Goal: Information Seeking & Learning: Learn about a topic

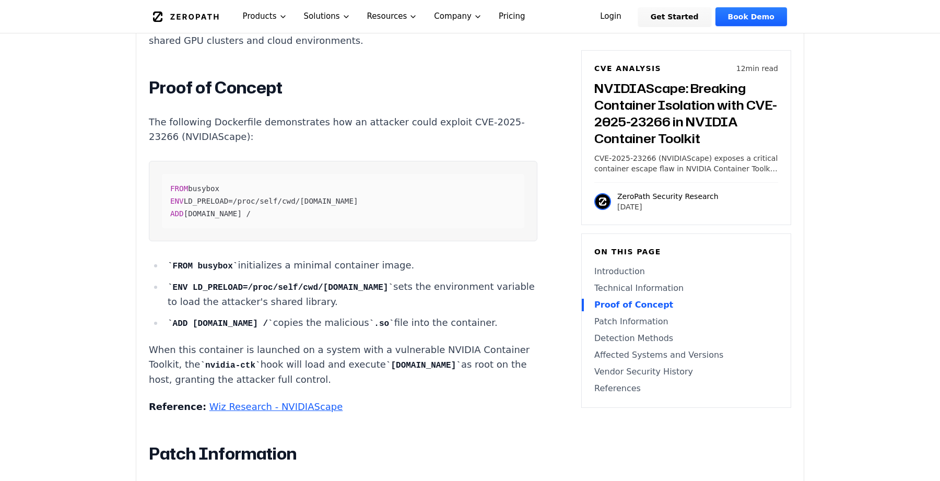
scroll to position [1600, 0]
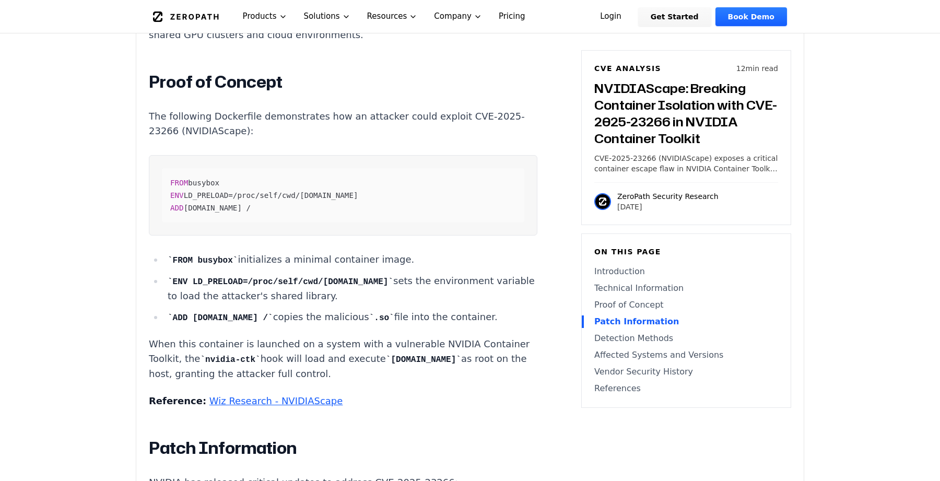
drag, startPoint x: 256, startPoint y: 251, endPoint x: 275, endPoint y: 199, distance: 55.2
drag, startPoint x: 275, startPoint y: 199, endPoint x: 242, endPoint y: 255, distance: 64.8
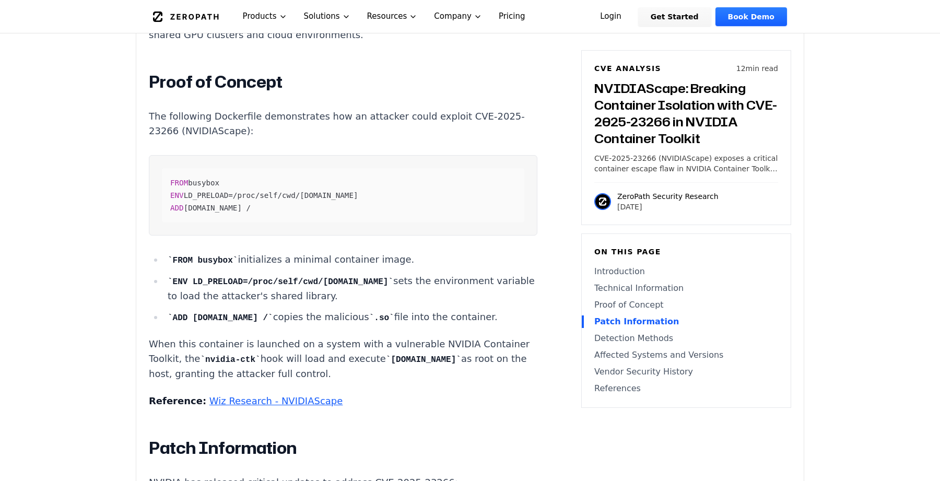
drag, startPoint x: 236, startPoint y: 261, endPoint x: 264, endPoint y: 194, distance: 73.0
drag, startPoint x: 285, startPoint y: 155, endPoint x: 266, endPoint y: 207, distance: 56.0
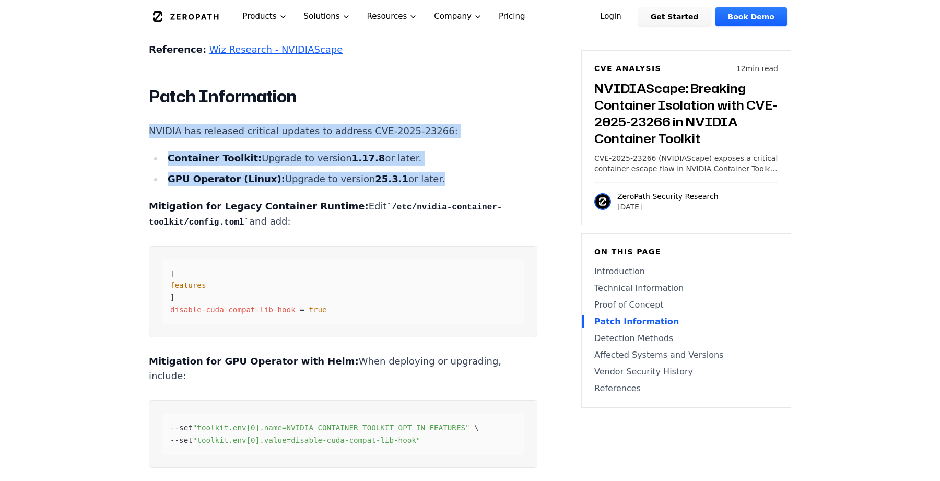
scroll to position [2045, 0]
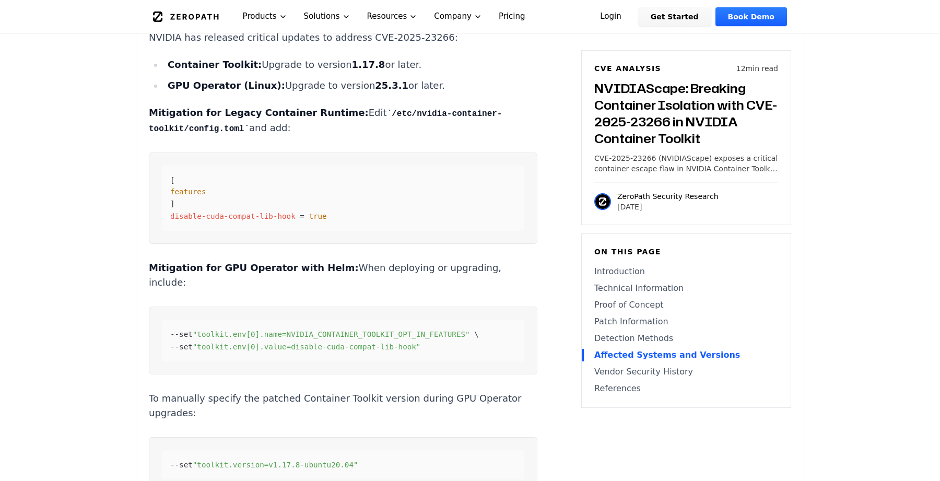
drag, startPoint x: 251, startPoint y: 236, endPoint x: 267, endPoint y: 180, distance: 58.3
click at [267, 181] on div "NVIDIAScape: Breaking Container Isolation with CVE-2025-23266 in NVIDIA Contain…" at bounding box center [343, 153] width 388 height 2891
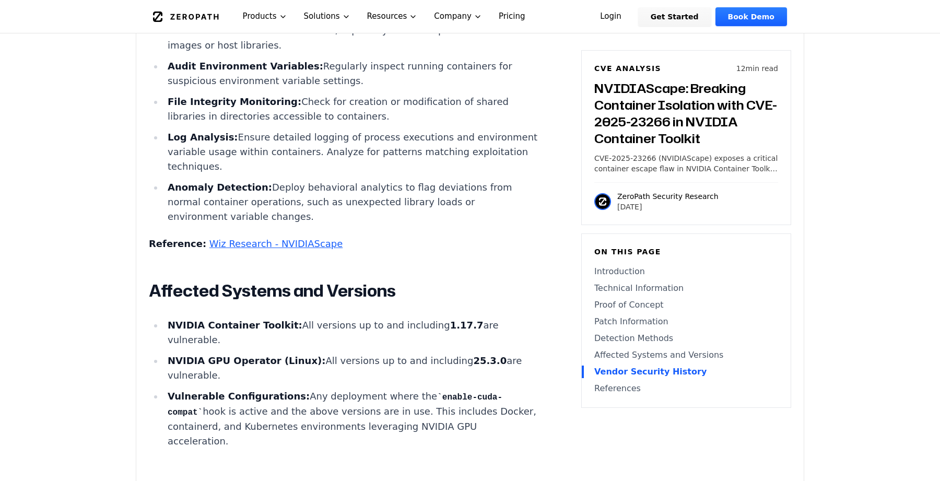
scroll to position [2567, 0]
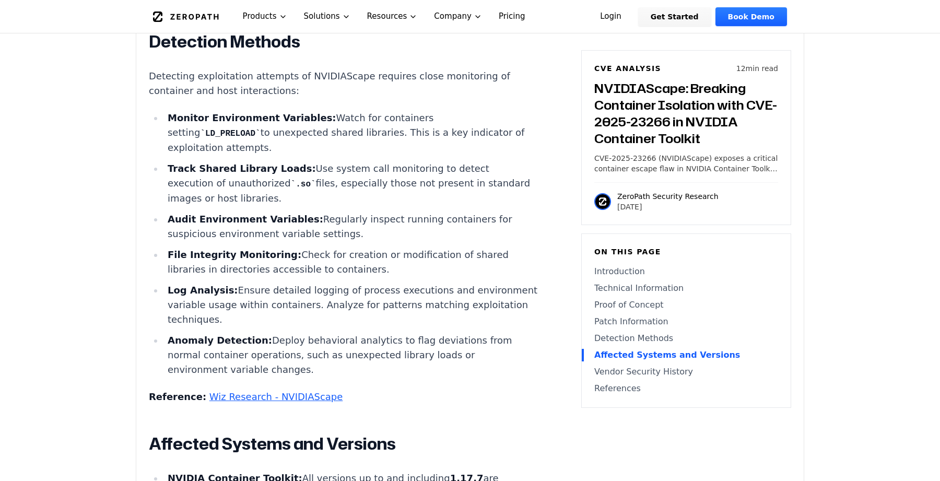
drag, startPoint x: 465, startPoint y: 429, endPoint x: 484, endPoint y: 354, distance: 77.0
click at [484, 471] on li "NVIDIA Container Toolkit: All versions up to and including 1.17.7 are vulnerabl…" at bounding box center [350, 485] width 374 height 29
drag, startPoint x: 468, startPoint y: 338, endPoint x: 446, endPoint y: 406, distance: 71.8
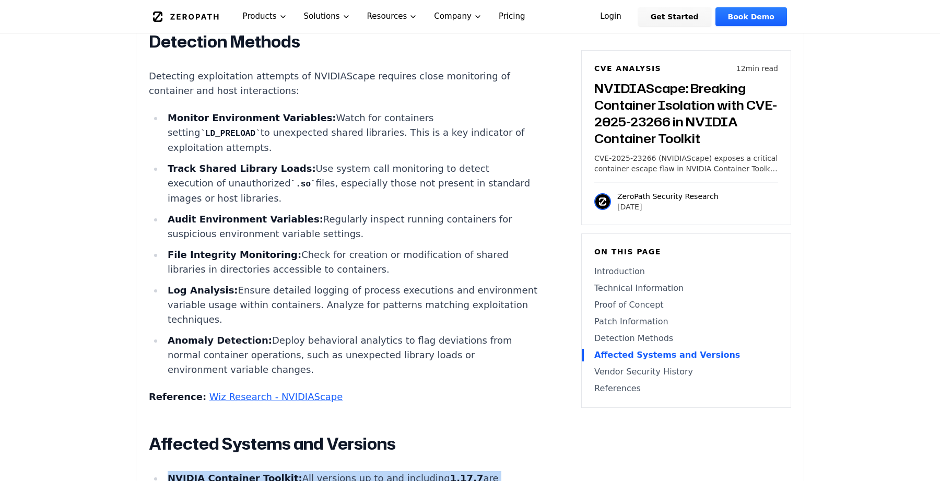
drag, startPoint x: 417, startPoint y: 428, endPoint x: 430, endPoint y: 369, distance: 60.4
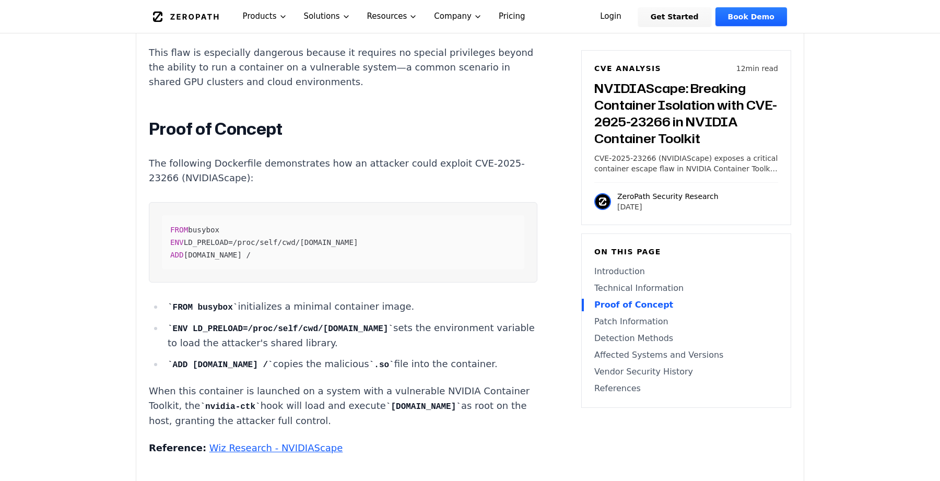
scroll to position [1569, 0]
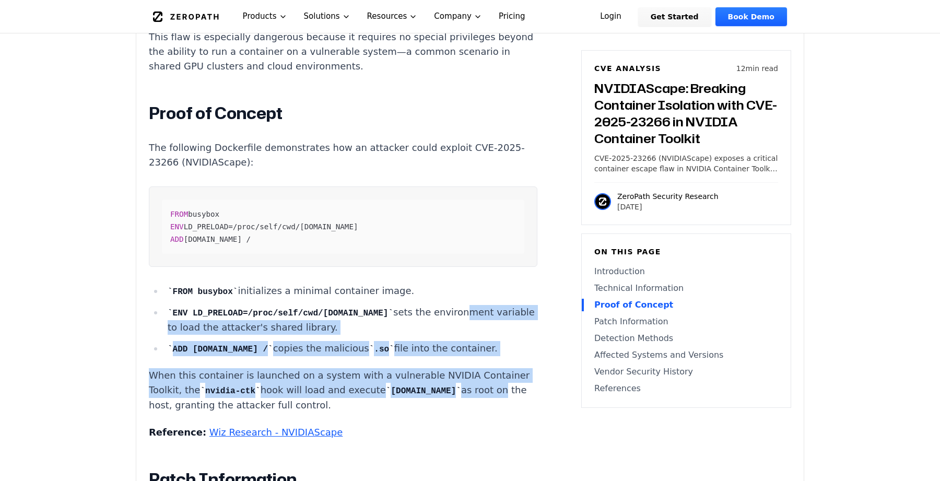
drag, startPoint x: 404, startPoint y: 330, endPoint x: 423, endPoint y: 249, distance: 83.3
click at [423, 305] on li "ENV LD_PRELOAD=/proc/self/cwd/poc.so sets the environment variable to load the …" at bounding box center [350, 320] width 374 height 30
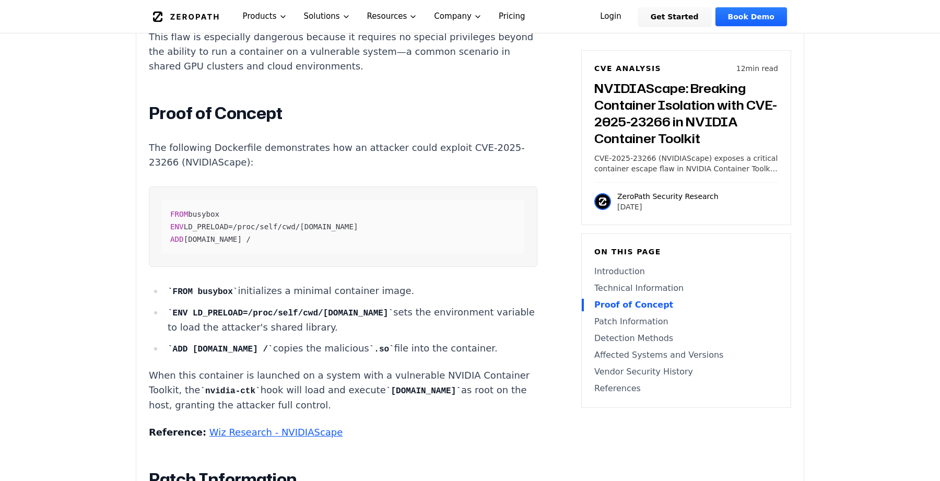
drag, startPoint x: 316, startPoint y: 339, endPoint x: 339, endPoint y: 270, distance: 72.3
click at [339, 284] on ul "FROM busybox initializes a minimal container image. ENV LD_PRELOAD=/proc/self/c…" at bounding box center [343, 320] width 388 height 73
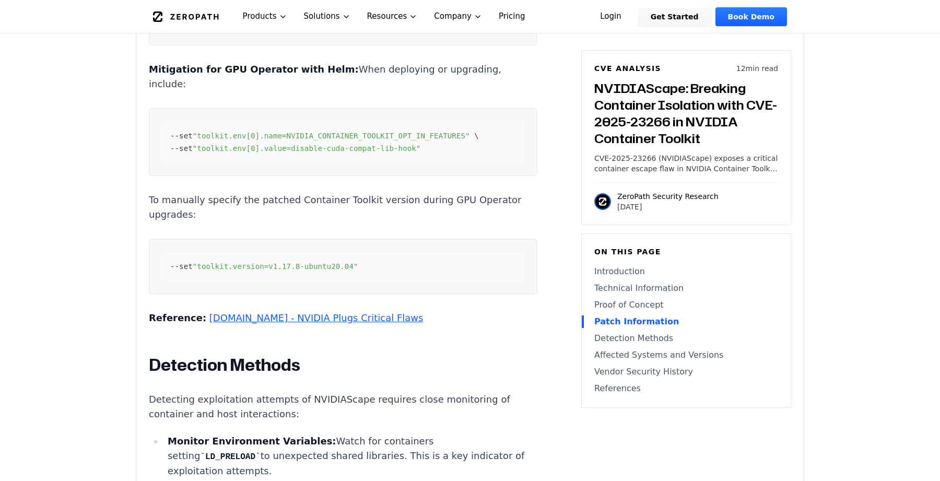
scroll to position [2250, 0]
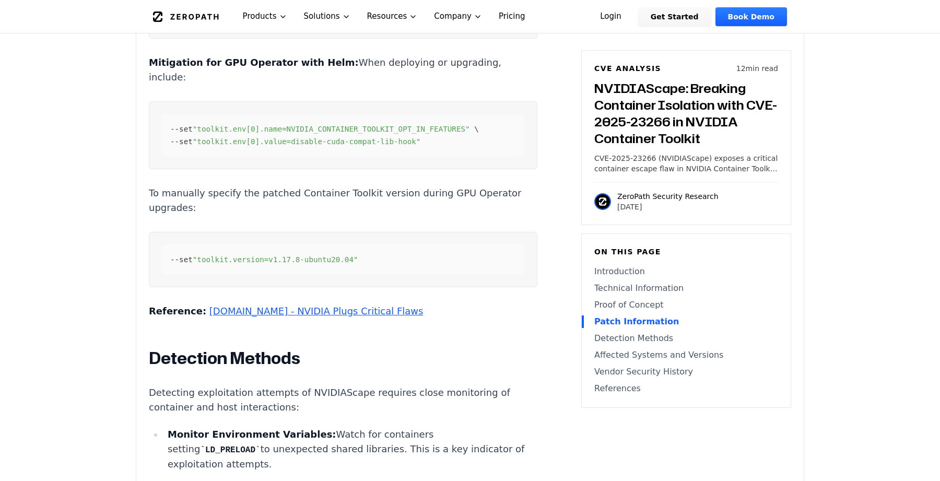
drag, startPoint x: 297, startPoint y: 405, endPoint x: 320, endPoint y: 319, distance: 89.0
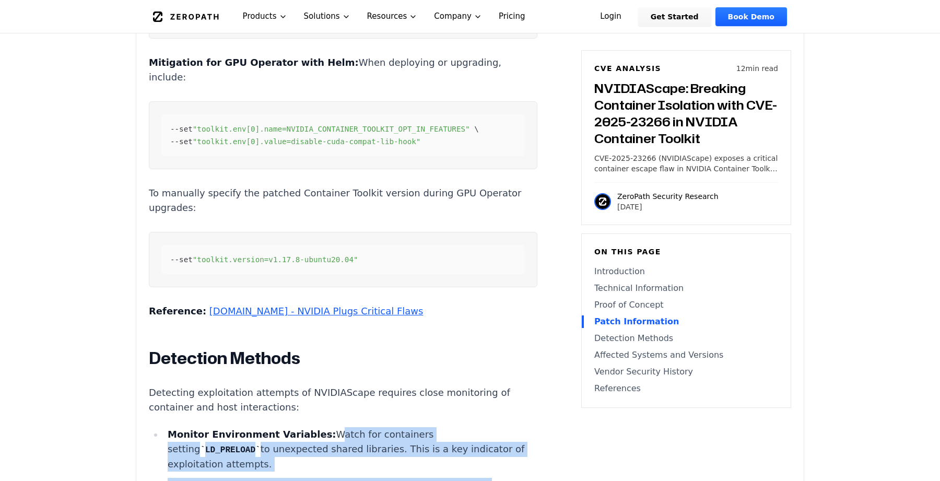
drag, startPoint x: 290, startPoint y: 432, endPoint x: 313, endPoint y: 329, distance: 105.5
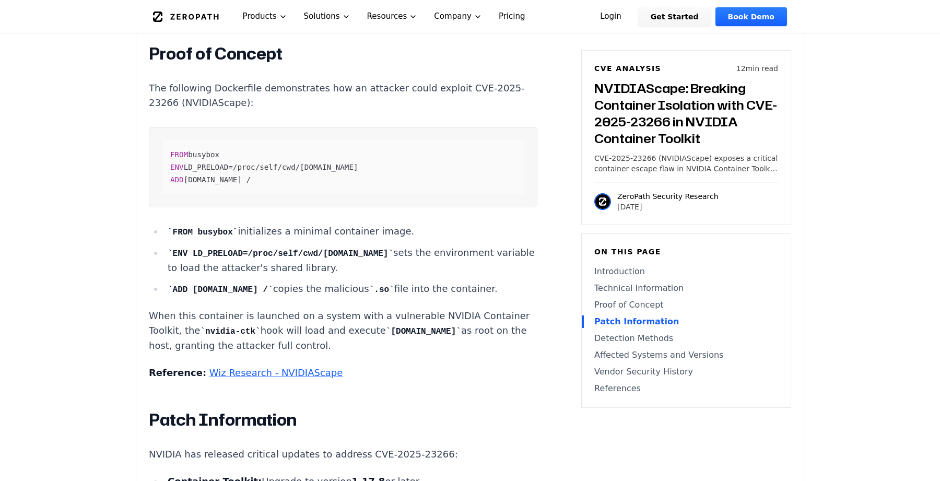
scroll to position [1251, 0]
